Goal: Task Accomplishment & Management: Use online tool/utility

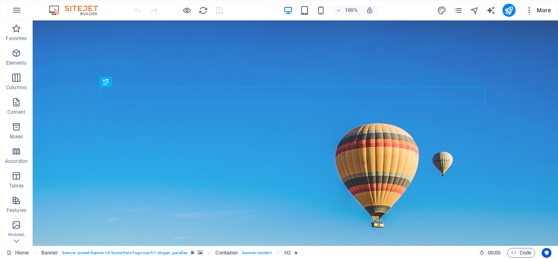
click at [530, 12] on icon "button" at bounding box center [530, 10] width 8 height 8
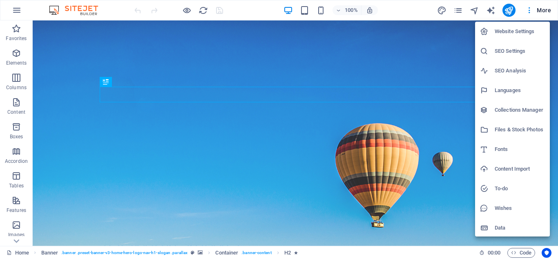
click at [16, 180] on div at bounding box center [279, 129] width 558 height 259
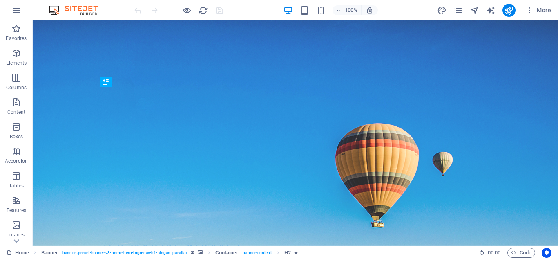
click at [16, 180] on icon "button" at bounding box center [16, 176] width 10 height 10
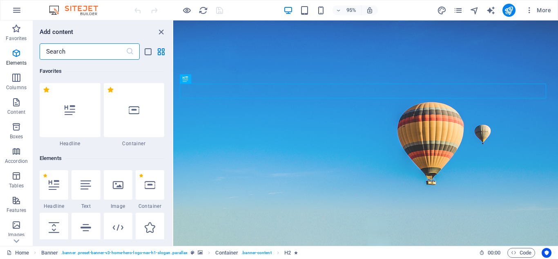
scroll to position [2831, 0]
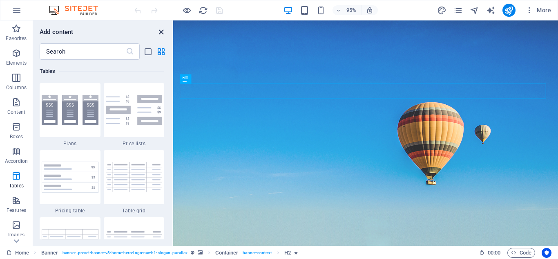
click at [163, 33] on icon "close panel" at bounding box center [161, 31] width 9 height 9
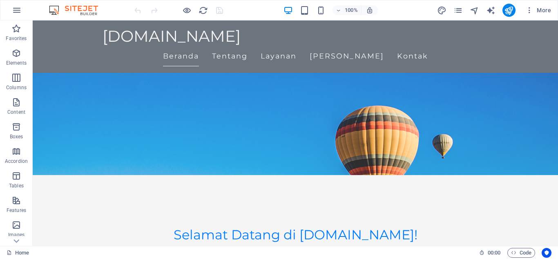
scroll to position [0, 0]
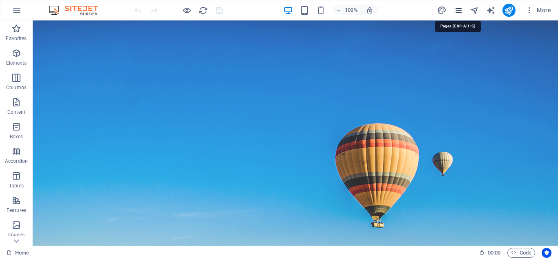
click at [456, 10] on icon "pages" at bounding box center [458, 10] width 9 height 9
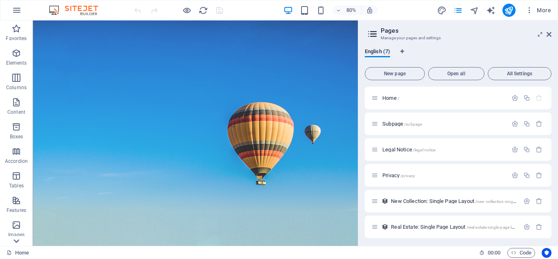
click at [16, 242] on icon at bounding box center [16, 241] width 6 height 4
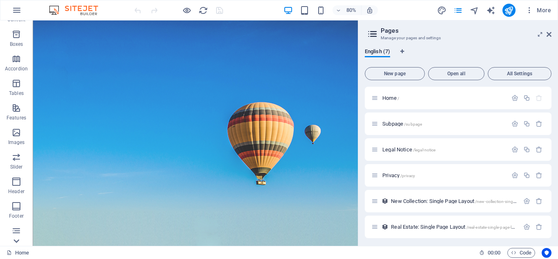
scroll to position [143, 0]
click at [13, 212] on p "Marketing" at bounding box center [16, 214] width 22 height 7
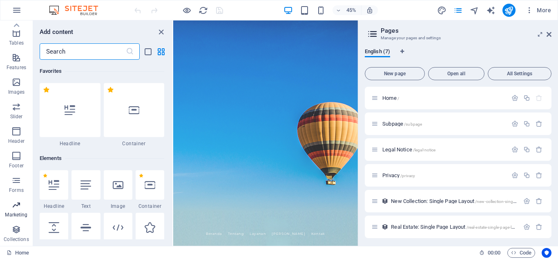
scroll to position [6658, 0]
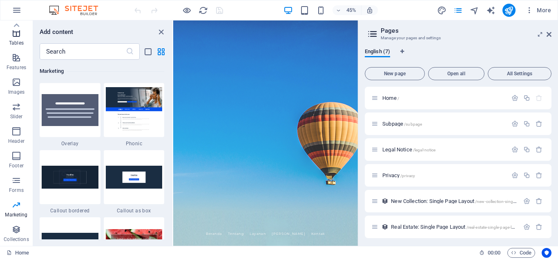
click at [16, 34] on icon "button" at bounding box center [16, 33] width 10 height 10
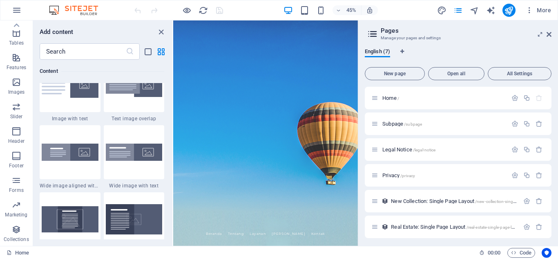
scroll to position [0, 0]
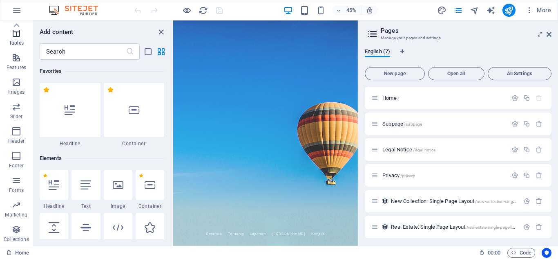
click at [12, 42] on p "Tables" at bounding box center [16, 43] width 15 height 7
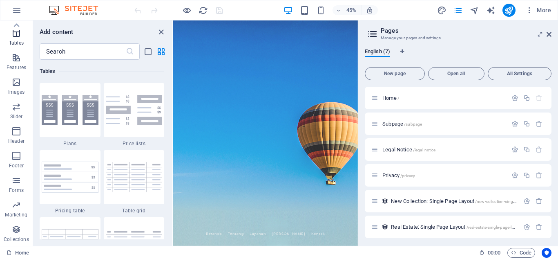
scroll to position [2831, 0]
click at [131, 179] on img at bounding box center [134, 177] width 57 height 30
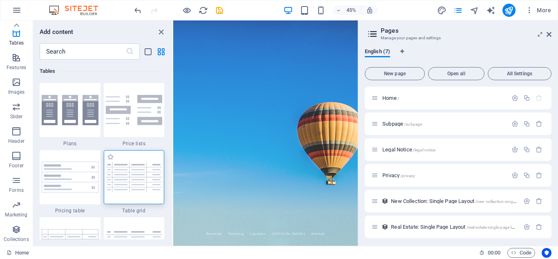
click at [136, 194] on div at bounding box center [134, 177] width 61 height 54
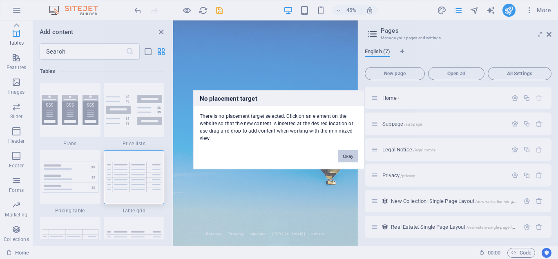
click at [351, 157] on button "Okay" at bounding box center [348, 156] width 20 height 12
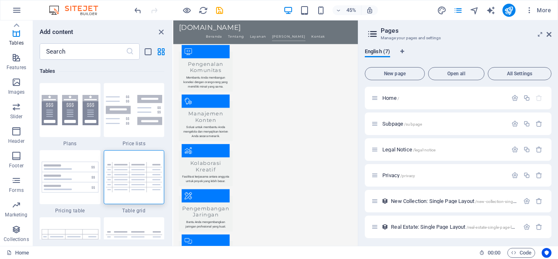
scroll to position [1093, 0]
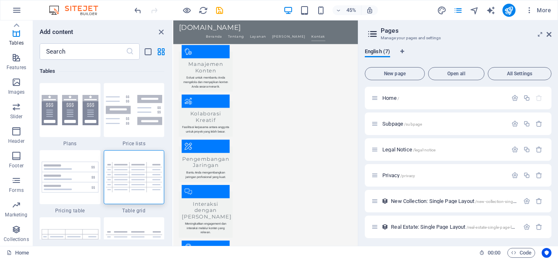
drag, startPoint x: 581, startPoint y: 398, endPoint x: 531, endPoint y: 241, distance: 165.0
click at [121, 164] on img at bounding box center [134, 177] width 57 height 30
click at [173, 164] on div "Drag here to replace the existing content. Press “Ctrl” if you want to create a…" at bounding box center [265, 132] width 185 height 225
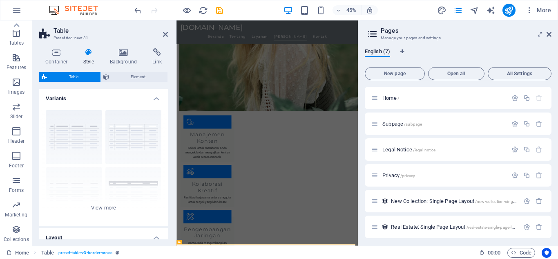
scroll to position [1279, 0]
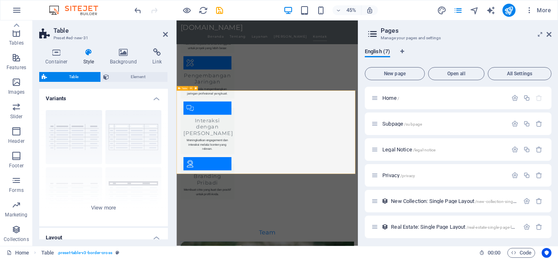
click at [551, 31] on icon at bounding box center [549, 34] width 5 height 7
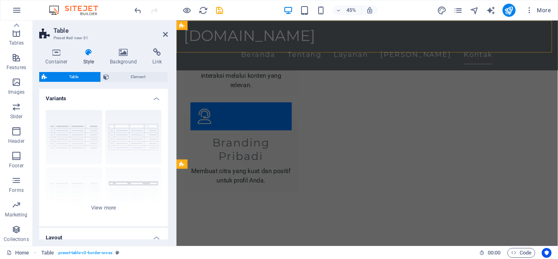
scroll to position [1196, 0]
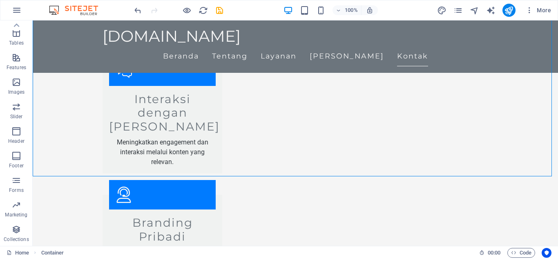
drag, startPoint x: 428, startPoint y: 75, endPoint x: 558, endPoint y: 110, distance: 134.5
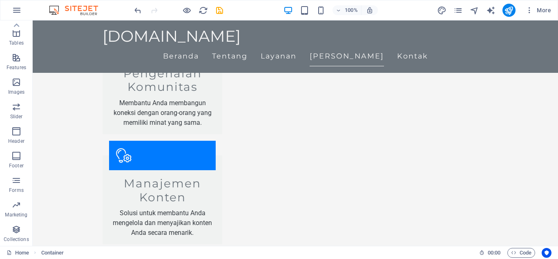
scroll to position [715, 0]
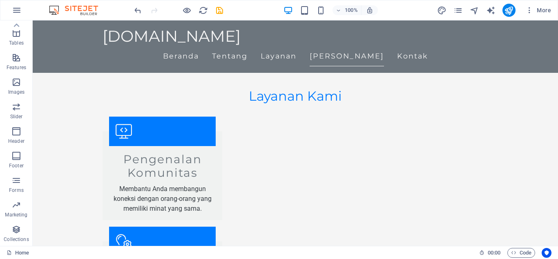
click at [83, 9] on img at bounding box center [77, 10] width 61 height 10
click at [53, 14] on img at bounding box center [77, 10] width 61 height 10
click at [16, 11] on icon "button" at bounding box center [17, 10] width 10 height 10
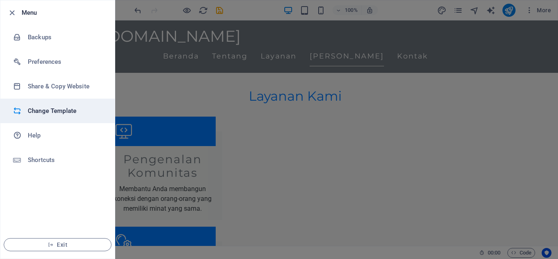
click at [56, 105] on li "Change Template" at bounding box center [57, 111] width 114 height 25
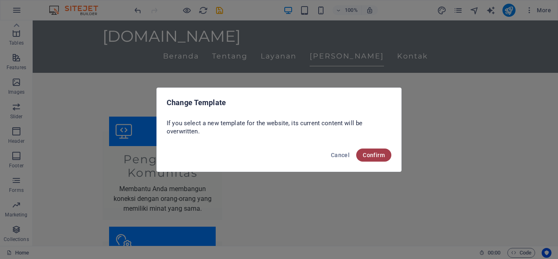
click at [371, 154] on span "Confirm" at bounding box center [374, 155] width 22 height 7
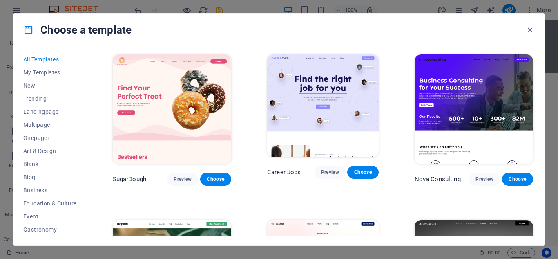
drag, startPoint x: 86, startPoint y: 92, endPoint x: 87, endPoint y: 106, distance: 14.0
click at [87, 106] on div "All Templates My Templates New Trending Landingpage Multipager Onepager Art & D…" at bounding box center [54, 144] width 63 height 183
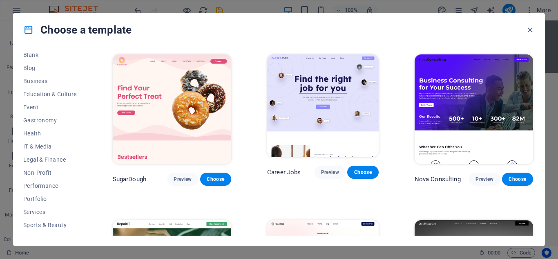
scroll to position [114, 0]
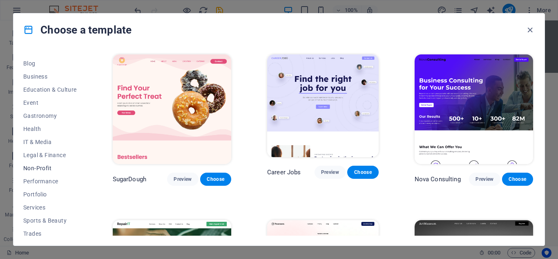
click at [49, 164] on button "Non-Profit" at bounding box center [50, 167] width 54 height 13
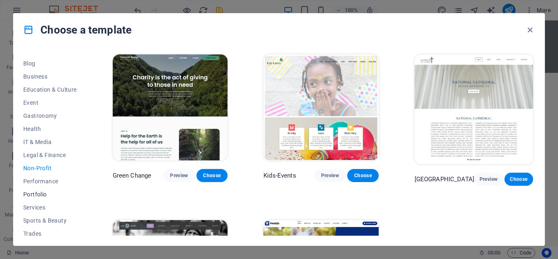
click at [48, 194] on span "Portfolio" at bounding box center [50, 194] width 54 height 7
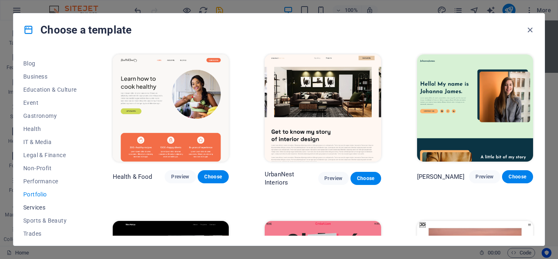
click at [45, 208] on span "Services" at bounding box center [50, 207] width 54 height 7
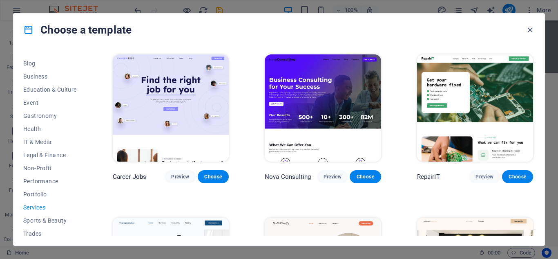
scroll to position [144, 0]
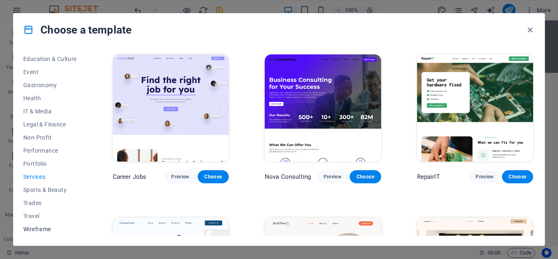
click at [43, 231] on span "Wireframe" at bounding box center [50, 229] width 54 height 7
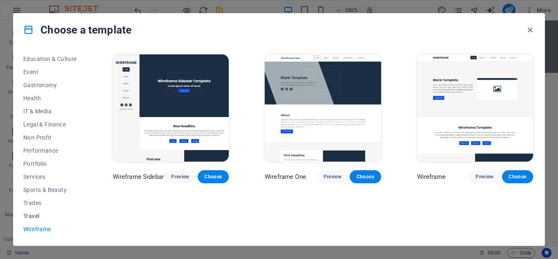
click at [40, 212] on button "Travel" at bounding box center [50, 215] width 54 height 13
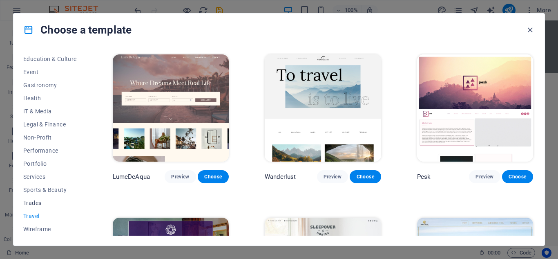
click at [37, 202] on span "Trades" at bounding box center [50, 202] width 54 height 7
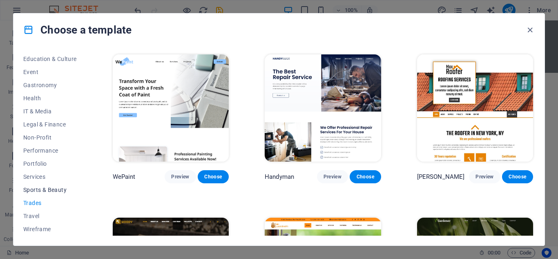
click at [37, 190] on span "Sports & Beauty" at bounding box center [50, 189] width 54 height 7
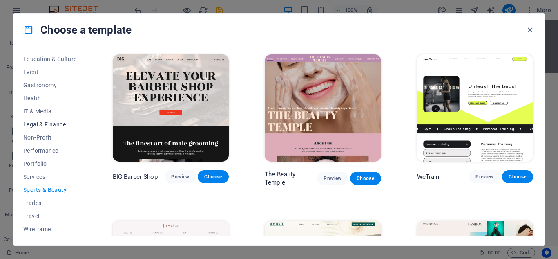
click at [43, 125] on span "Legal & Finance" at bounding box center [50, 124] width 54 height 7
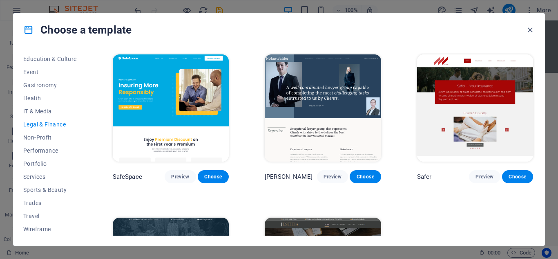
scroll to position [0, 0]
click at [33, 85] on span "New" at bounding box center [50, 85] width 54 height 7
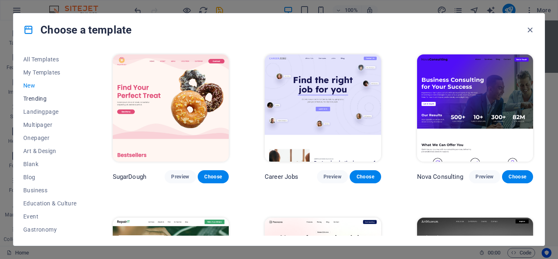
click at [40, 98] on span "Trending" at bounding box center [50, 98] width 54 height 7
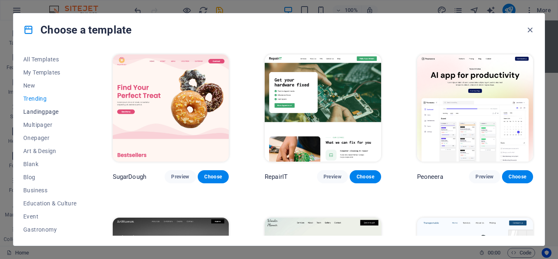
click at [49, 112] on span "Landingpage" at bounding box center [50, 111] width 54 height 7
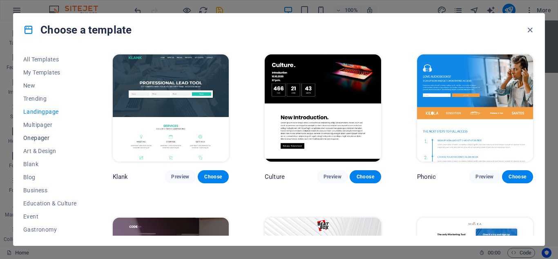
click at [37, 135] on span "Onepager" at bounding box center [50, 137] width 54 height 7
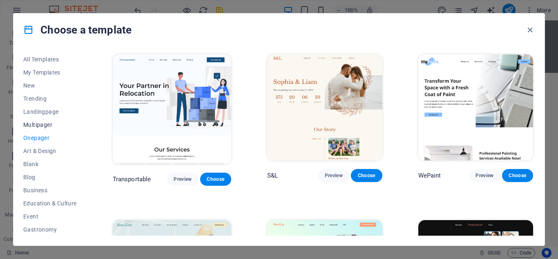
click at [38, 130] on button "Multipager" at bounding box center [50, 124] width 54 height 13
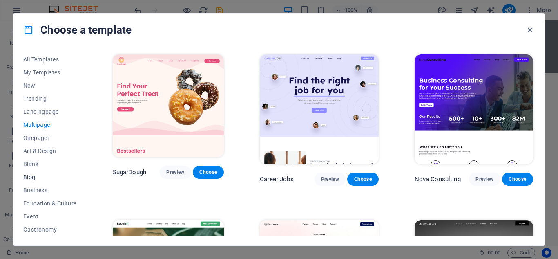
click at [36, 176] on span "Blog" at bounding box center [50, 177] width 54 height 7
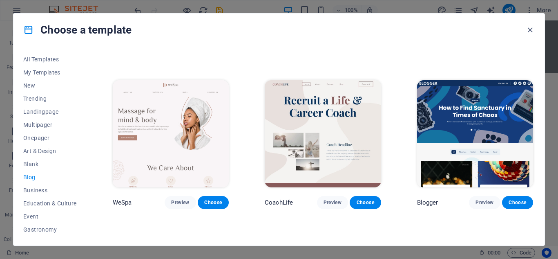
scroll to position [633, 0]
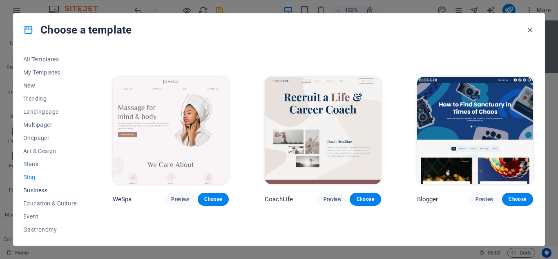
click at [46, 190] on span "Business" at bounding box center [50, 190] width 54 height 7
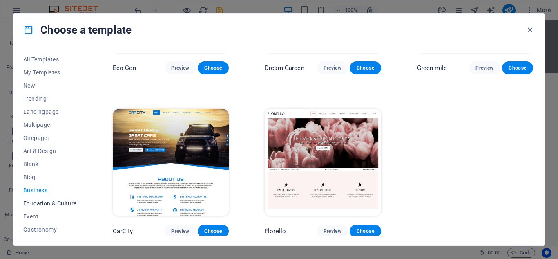
click at [63, 202] on span "Education & Culture" at bounding box center [50, 203] width 54 height 7
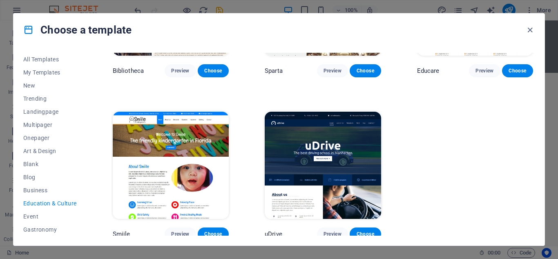
scroll to position [271, 0]
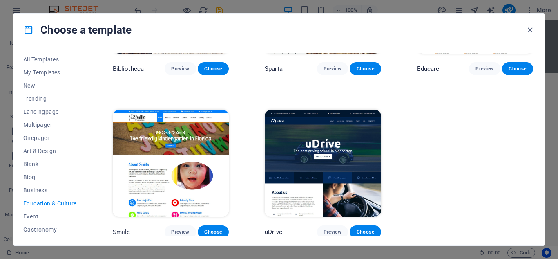
click at [182, 134] on img at bounding box center [171, 163] width 116 height 107
